Goal: Information Seeking & Learning: Learn about a topic

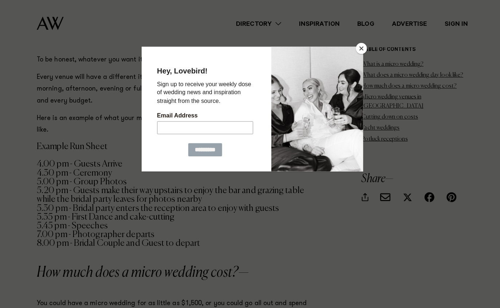
scroll to position [657, 0]
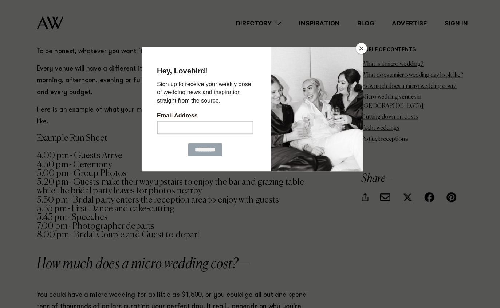
click at [362, 49] on button "Close" at bounding box center [357, 48] width 11 height 11
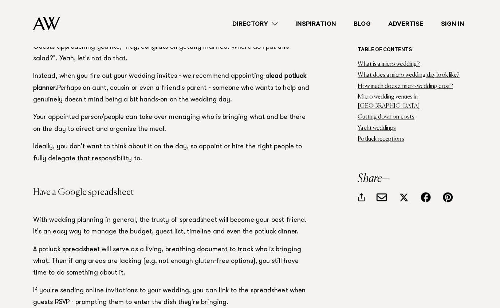
scroll to position [9679, 0]
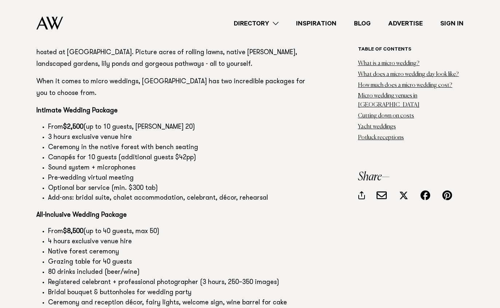
scroll to position [3801, 0]
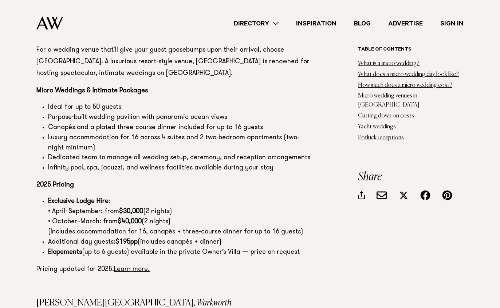
scroll to position [2807, 0]
click at [126, 266] on link "Learn more." at bounding box center [132, 269] width 36 height 7
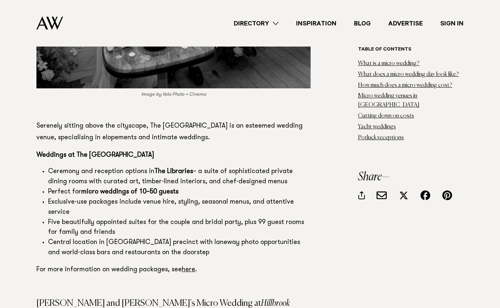
scroll to position [6473, 0]
click at [189, 267] on link "here" at bounding box center [188, 270] width 13 height 7
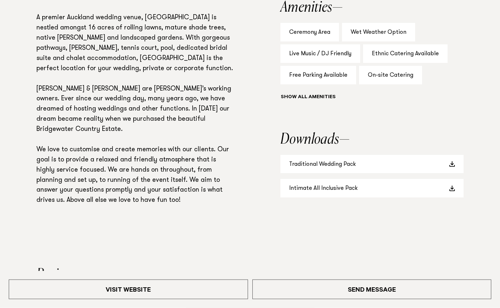
scroll to position [512, 0]
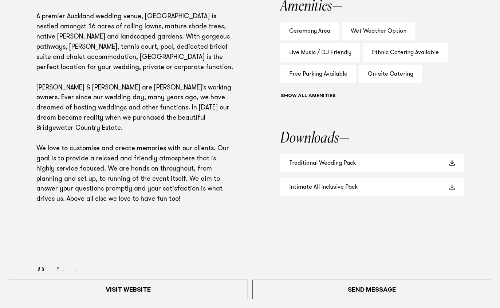
click at [360, 196] on link "Intimate All Inclusive Pack" at bounding box center [371, 187] width 183 height 19
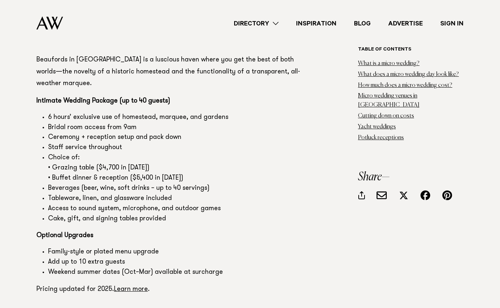
scroll to position [2301, 0]
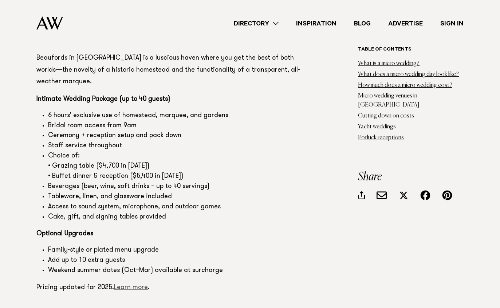
click at [134, 285] on link "Learn more" at bounding box center [131, 288] width 34 height 7
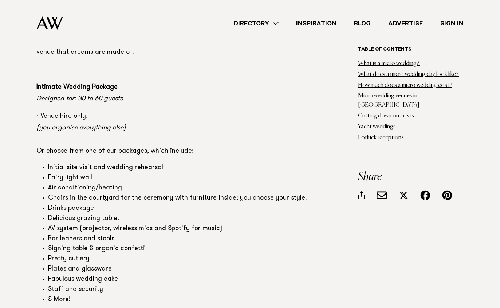
scroll to position [4948, 0]
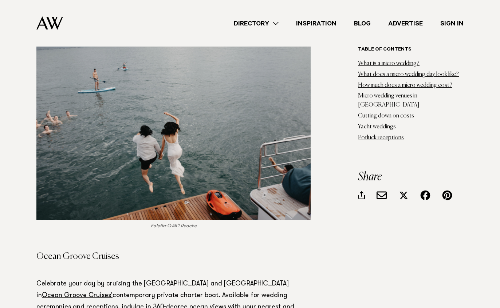
scroll to position [9040, 0]
click at [112, 293] on link "Ocean Groove Cruises'" at bounding box center [77, 296] width 71 height 7
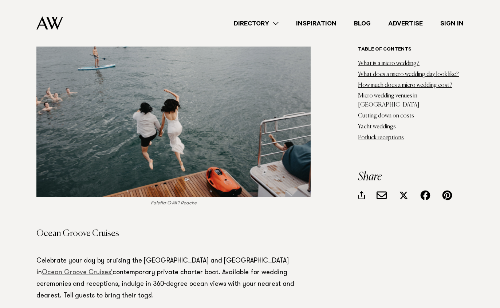
scroll to position [9063, 0]
click at [112, 269] on link "Ocean Groove Cruises'" at bounding box center [77, 272] width 71 height 7
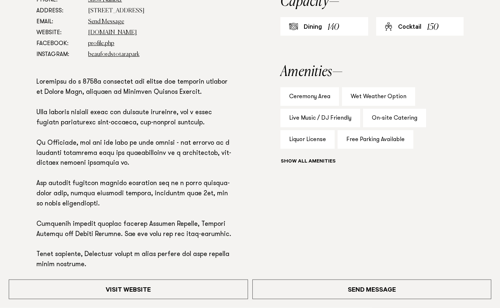
scroll to position [482, 0]
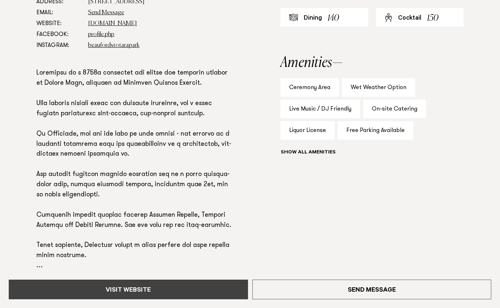
click at [139, 299] on link "Visit Website" at bounding box center [128, 290] width 239 height 20
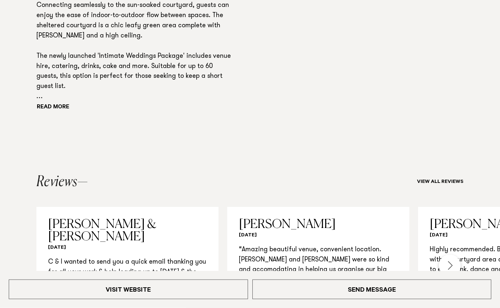
scroll to position [636, 0]
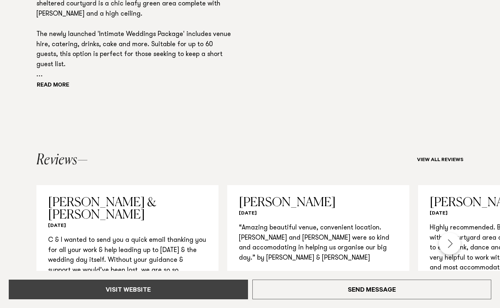
click at [160, 299] on link "Visit Website" at bounding box center [128, 290] width 239 height 20
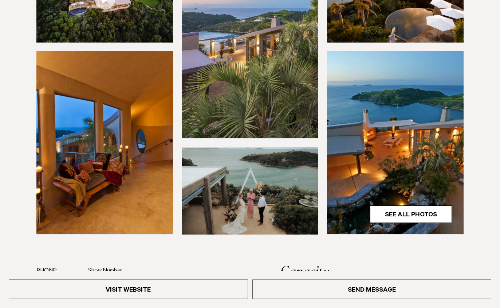
scroll to position [176, 0]
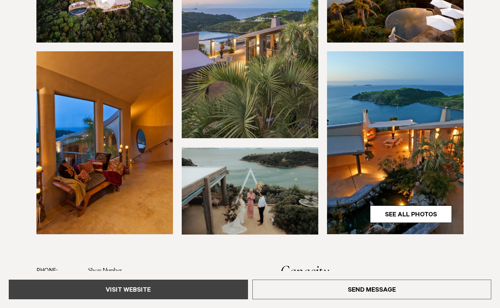
click at [150, 299] on link "Visit Website" at bounding box center [128, 290] width 239 height 20
